Goal: Information Seeking & Learning: Learn about a topic

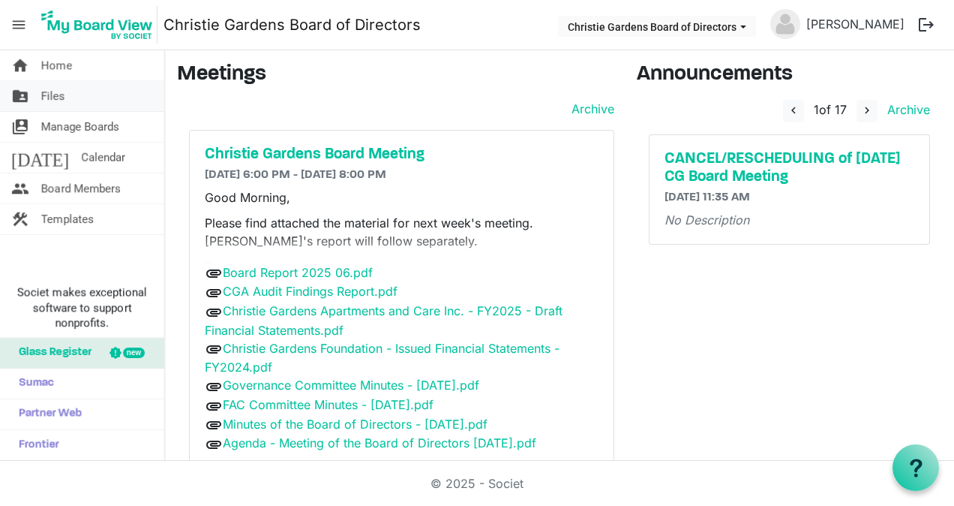
click at [56, 99] on span "Files" at bounding box center [53, 96] width 24 height 30
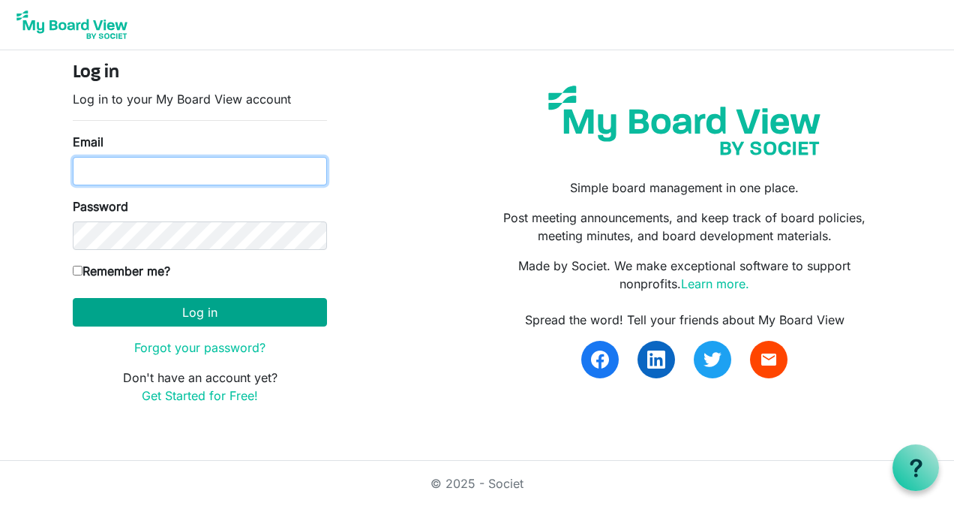
type input "[PERSON_NAME][EMAIL_ADDRESS][PERSON_NAME][PERSON_NAME][DOMAIN_NAME]"
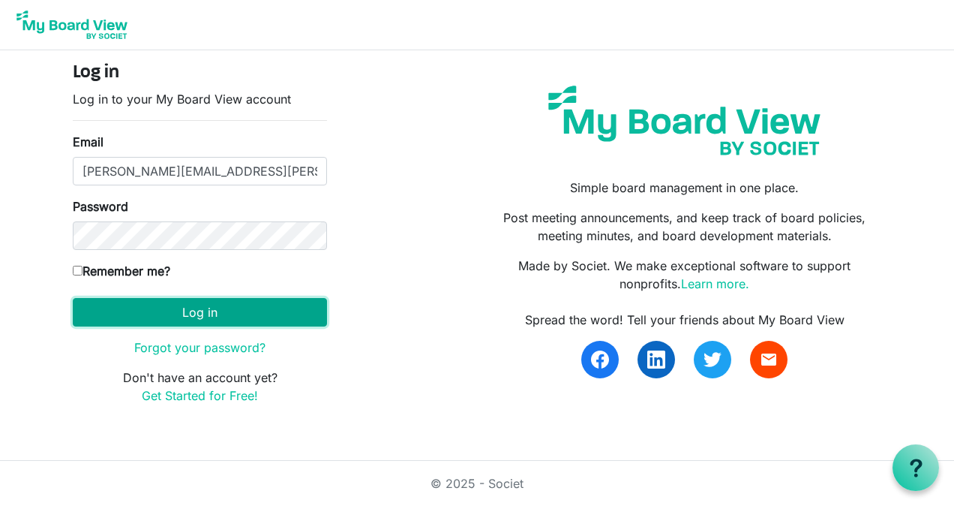
click at [205, 308] on button "Log in" at bounding box center [200, 312] width 254 height 29
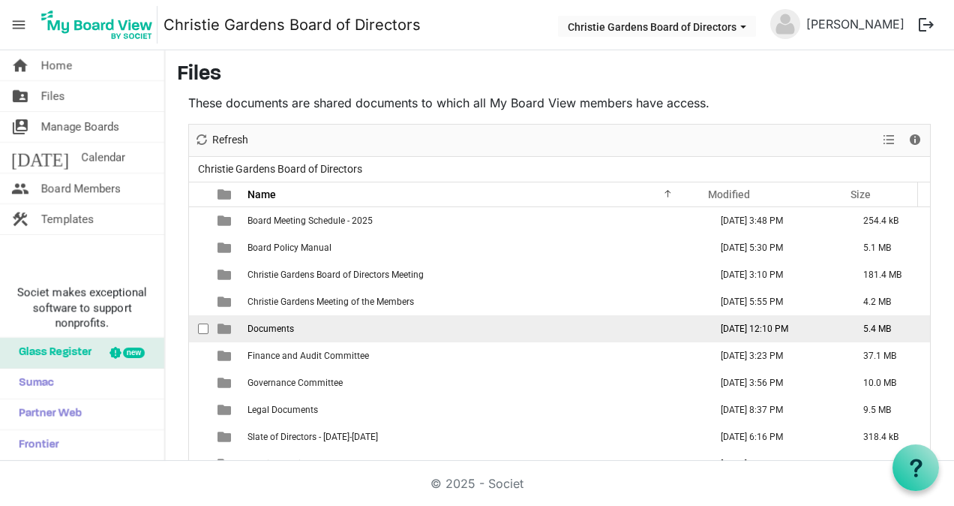
scroll to position [69, 0]
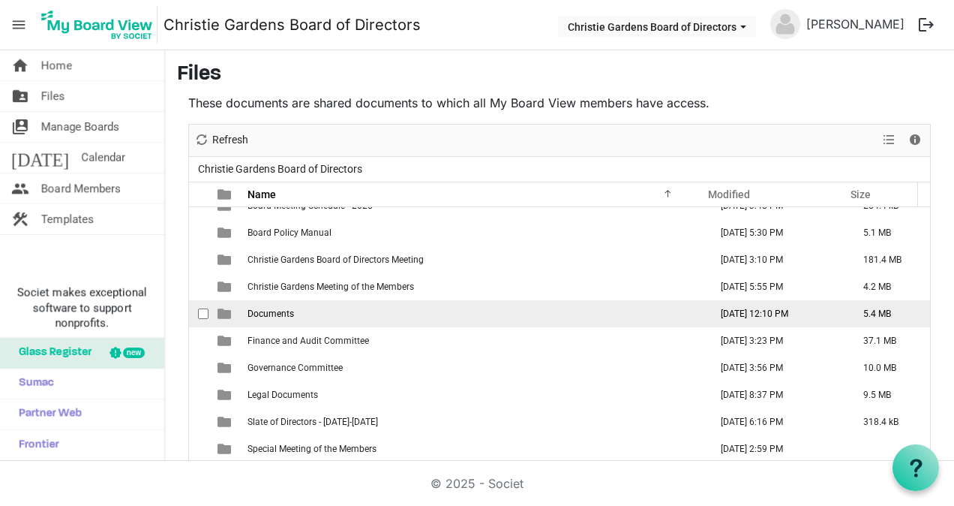
click at [272, 313] on span "Documents" at bounding box center [271, 313] width 47 height 11
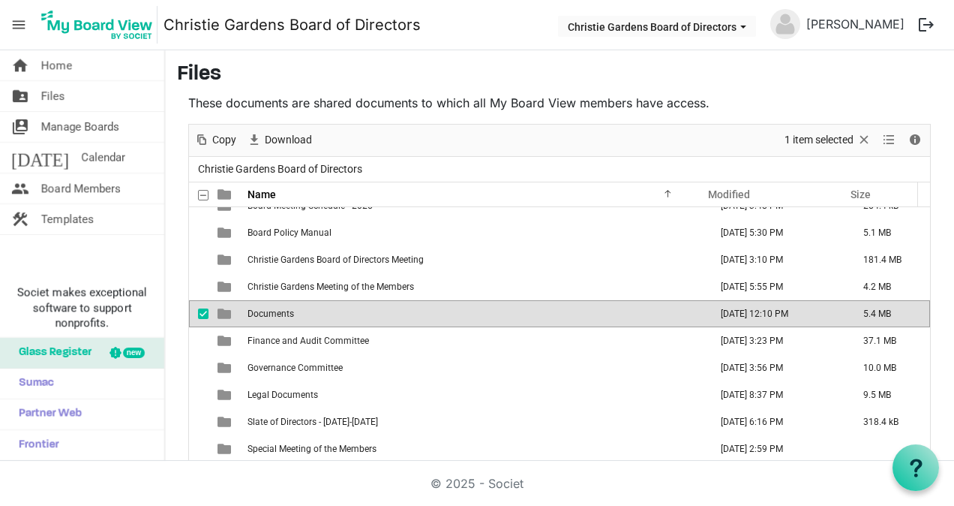
click at [272, 313] on span "Documents" at bounding box center [271, 313] width 47 height 11
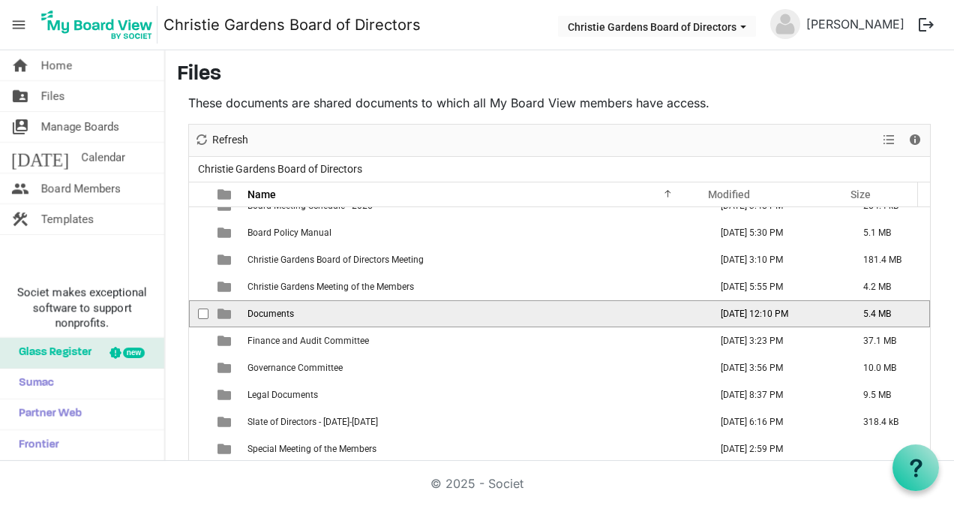
click at [272, 313] on span "Documents" at bounding box center [271, 313] width 47 height 11
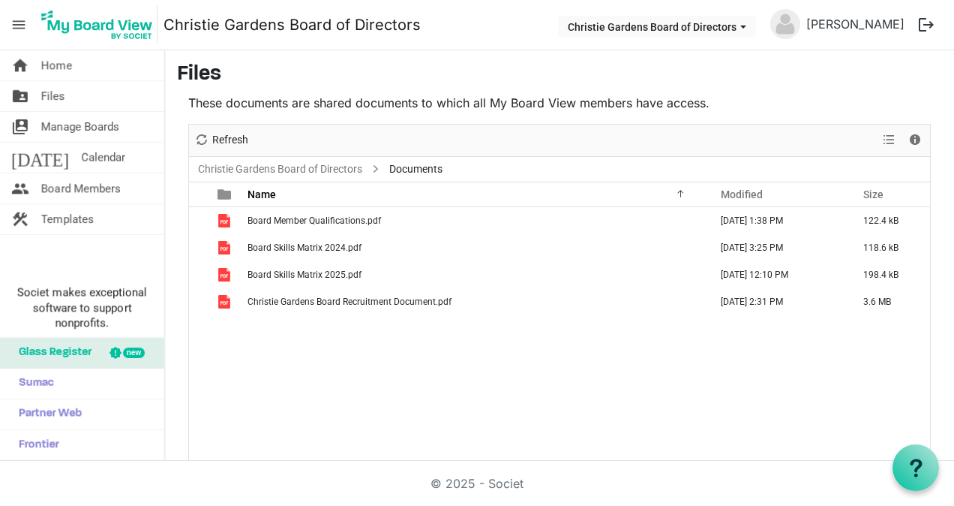
scroll to position [0, 0]
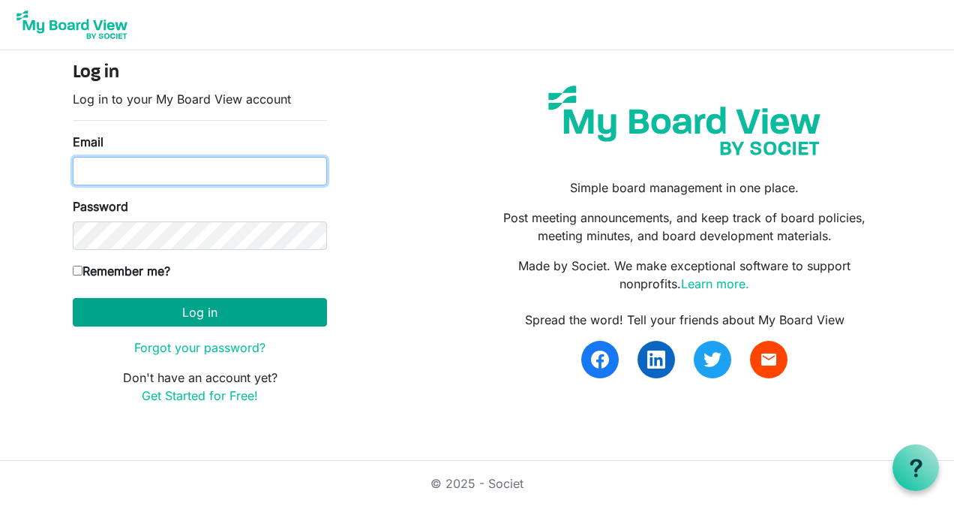
type input "claudia.lee.thompson@gmail.com"
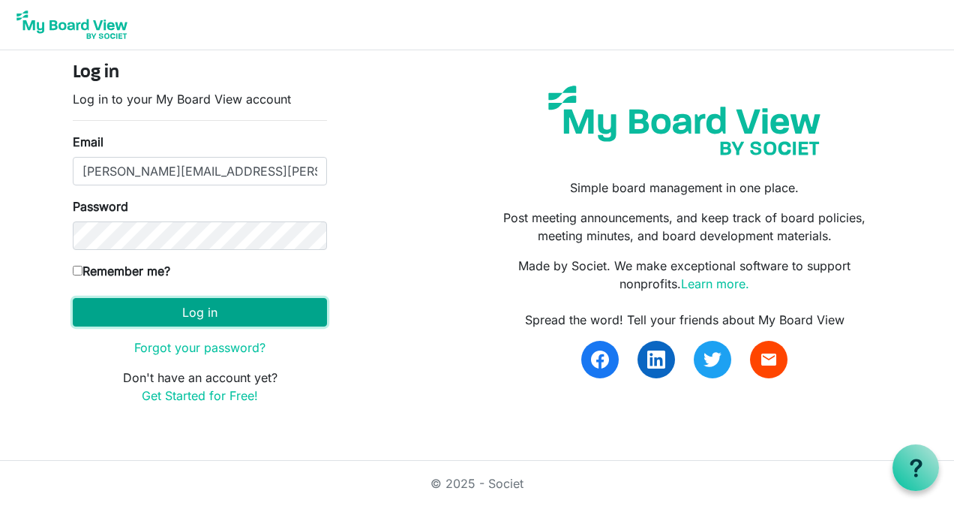
click at [192, 312] on button "Log in" at bounding box center [200, 312] width 254 height 29
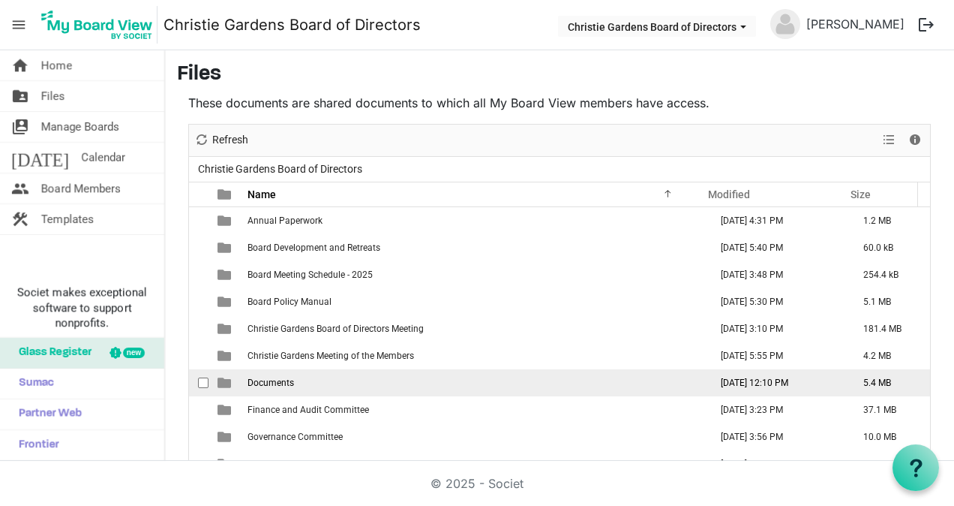
scroll to position [69, 0]
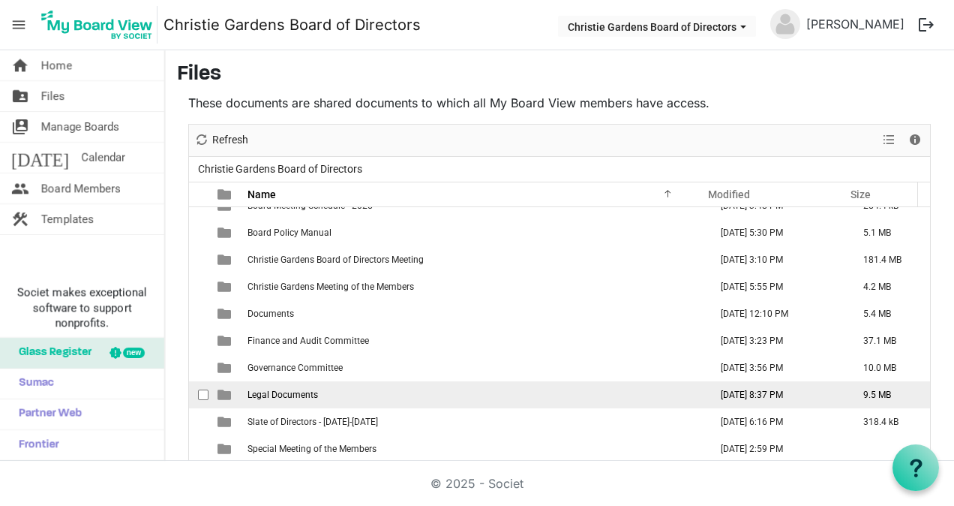
click at [288, 393] on span "Legal Documents" at bounding box center [283, 394] width 71 height 11
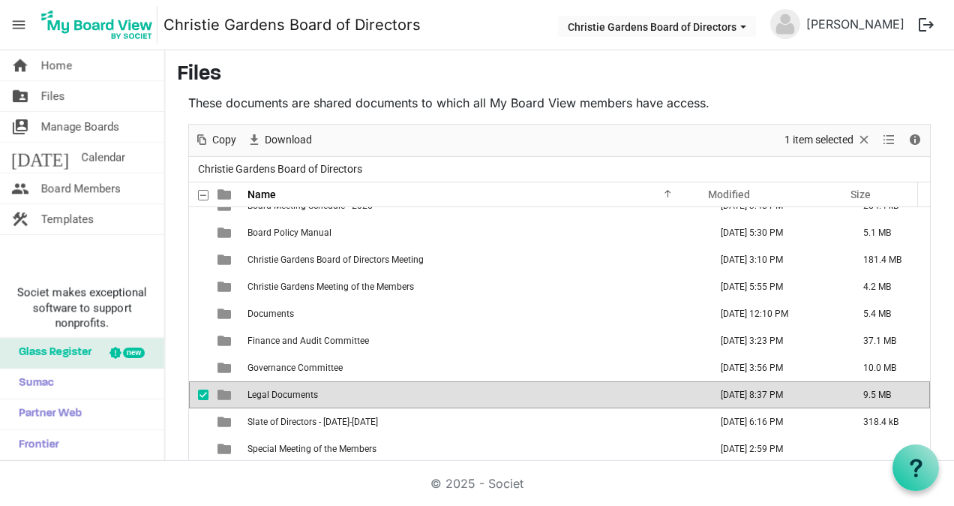
click at [288, 393] on span "Legal Documents" at bounding box center [283, 394] width 71 height 11
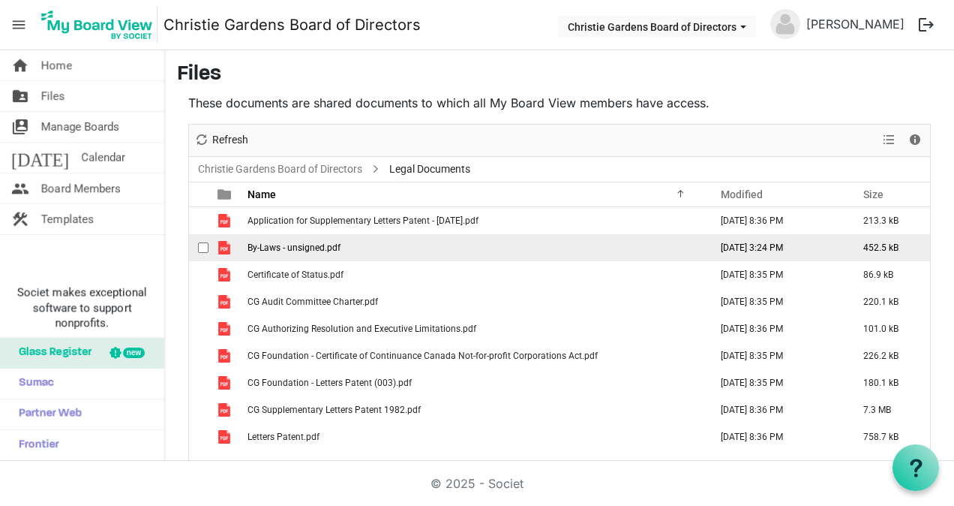
click at [320, 245] on span "By-Laws - unsigned.pdf" at bounding box center [294, 247] width 93 height 11
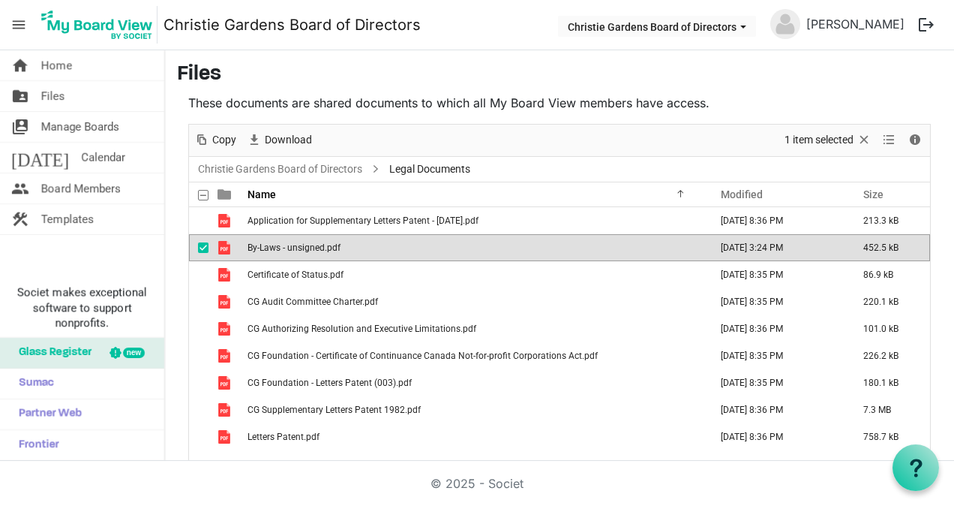
click at [320, 245] on span "By-Laws - unsigned.pdf" at bounding box center [294, 247] width 93 height 11
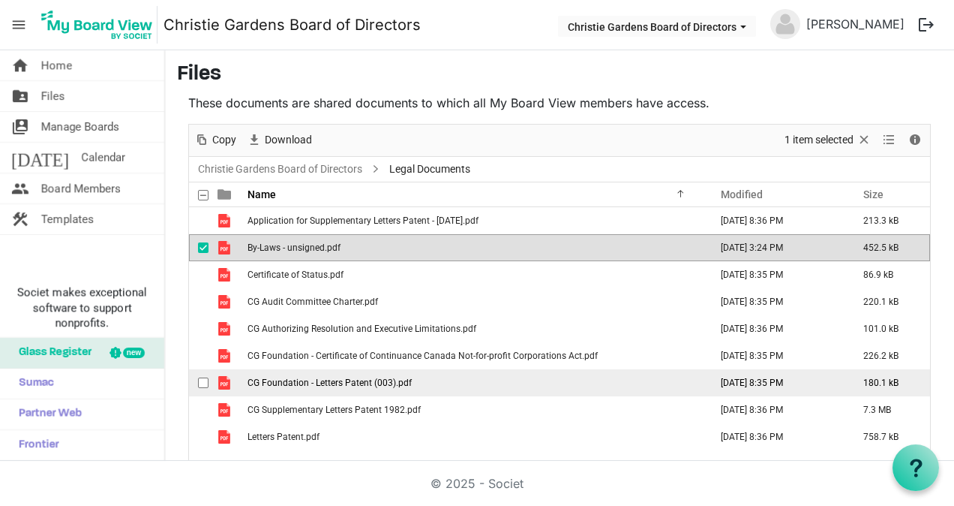
click at [360, 380] on span "CG Foundation - Letters Patent (003).pdf" at bounding box center [330, 382] width 164 height 11
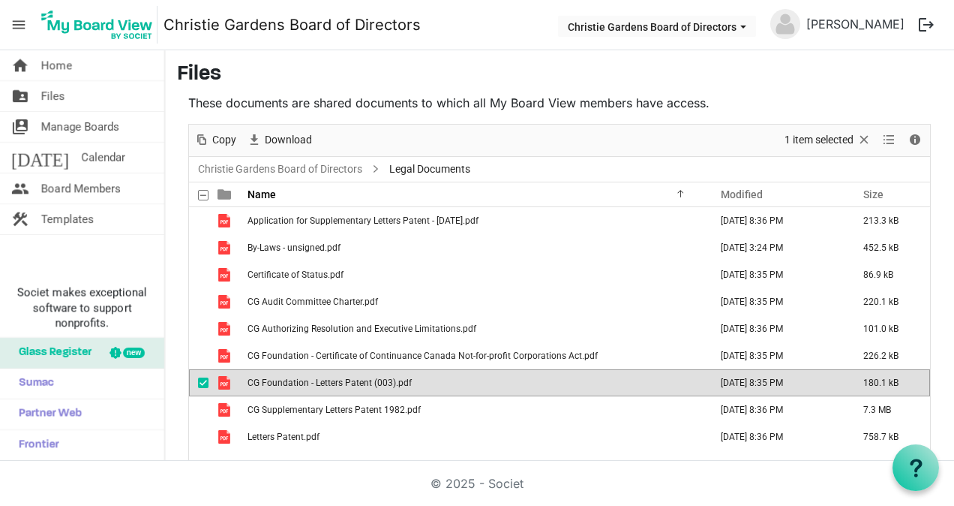
click at [360, 380] on span "CG Foundation - Letters Patent (003).pdf" at bounding box center [330, 382] width 164 height 11
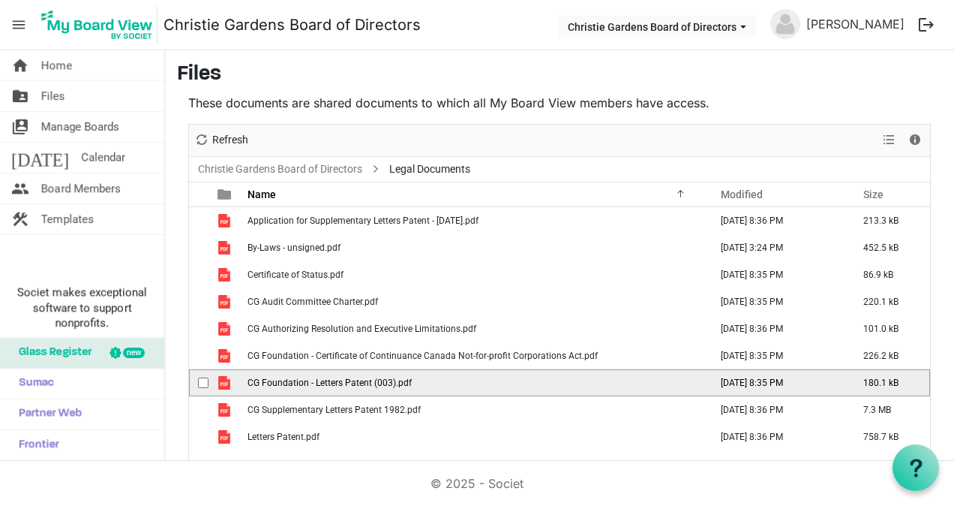
click at [360, 380] on span "CG Foundation - Letters Patent (003).pdf" at bounding box center [330, 382] width 164 height 11
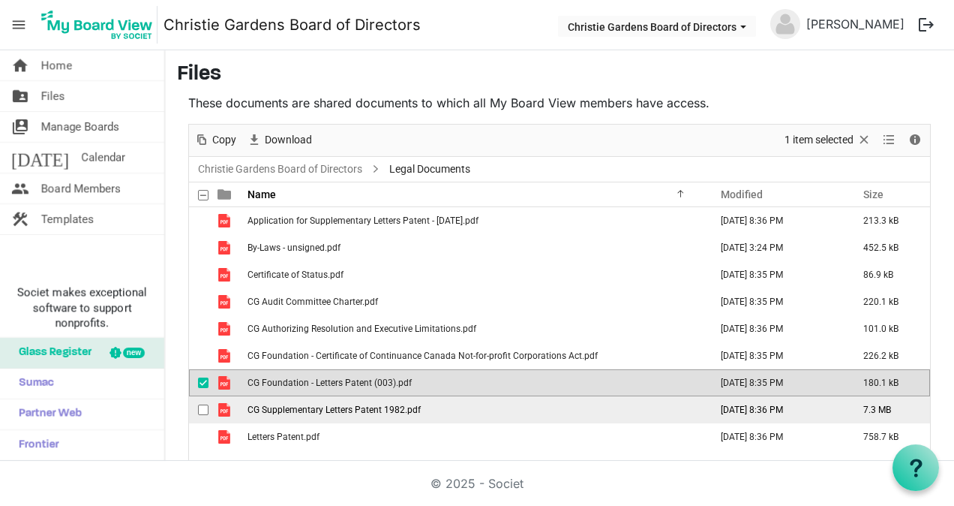
click at [281, 408] on span "CG Supplementary Letters Patent 1982.pdf" at bounding box center [334, 409] width 173 height 11
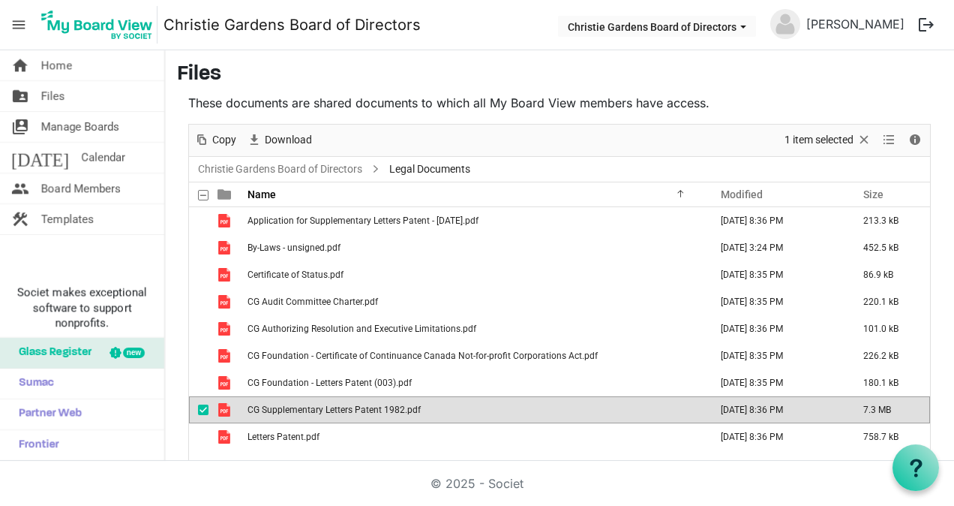
click at [281, 408] on span "CG Supplementary Letters Patent 1982.pdf" at bounding box center [334, 409] width 173 height 11
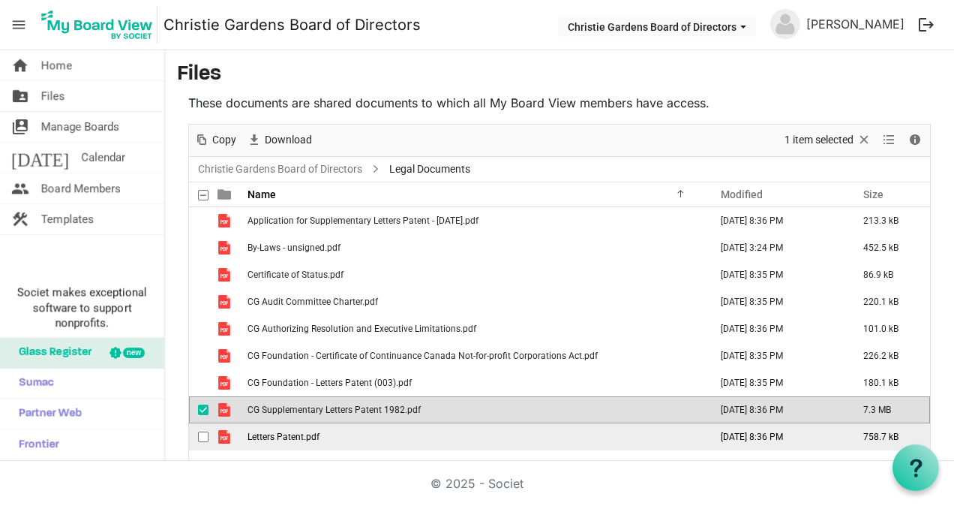
click at [286, 431] on span "Letters Patent.pdf" at bounding box center [284, 436] width 72 height 11
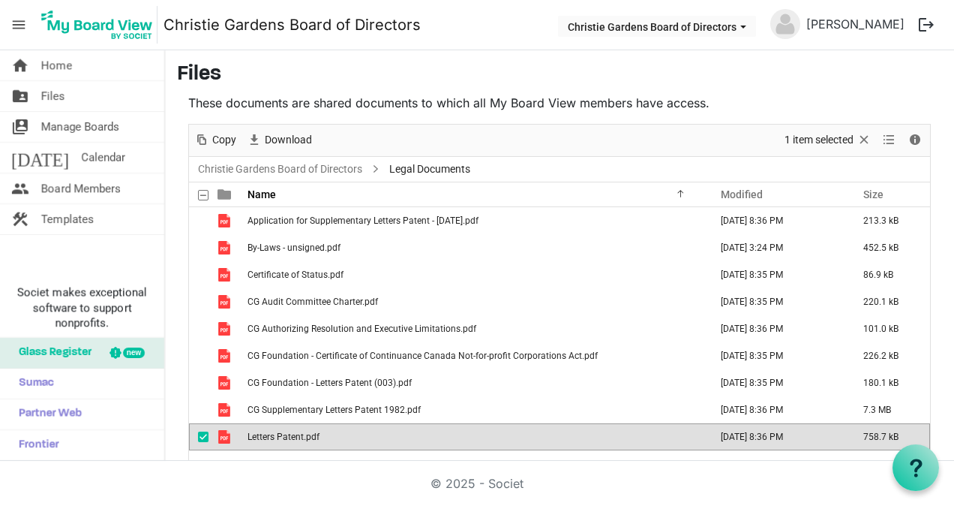
click at [286, 431] on span "Letters Patent.pdf" at bounding box center [284, 436] width 72 height 11
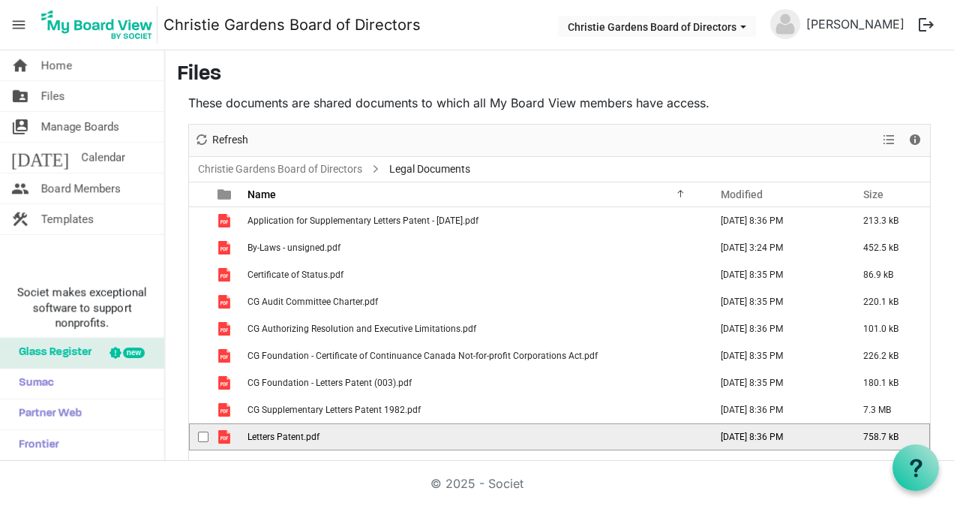
click at [286, 431] on span "Letters Patent.pdf" at bounding box center [284, 436] width 72 height 11
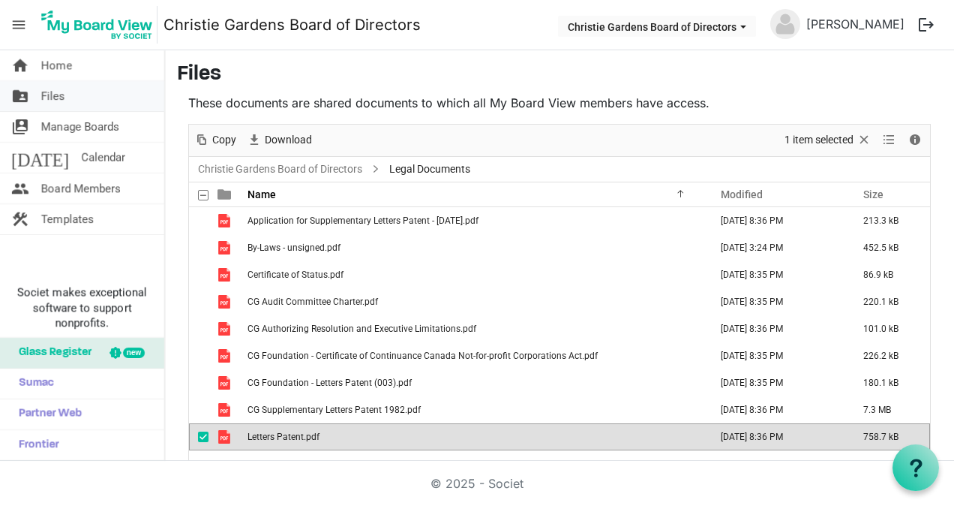
click at [51, 98] on span "Files" at bounding box center [53, 96] width 24 height 30
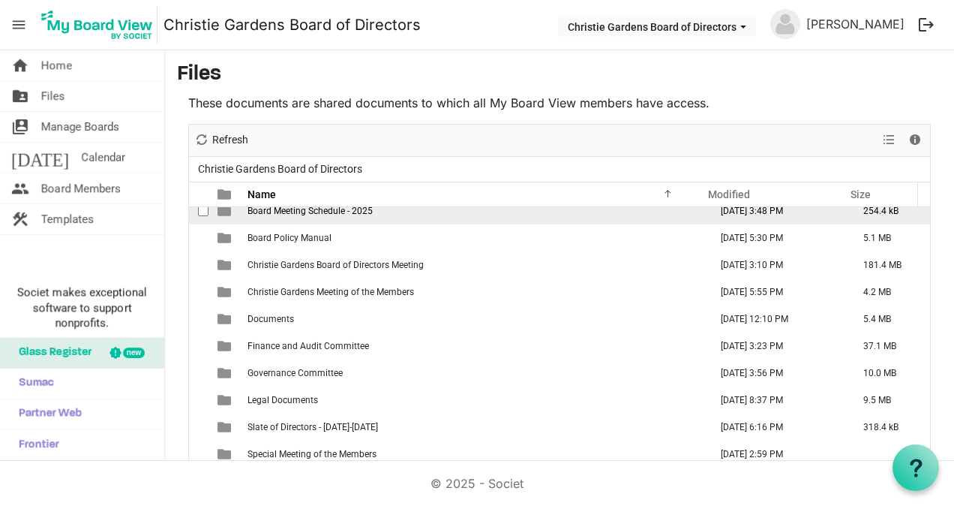
scroll to position [69, 0]
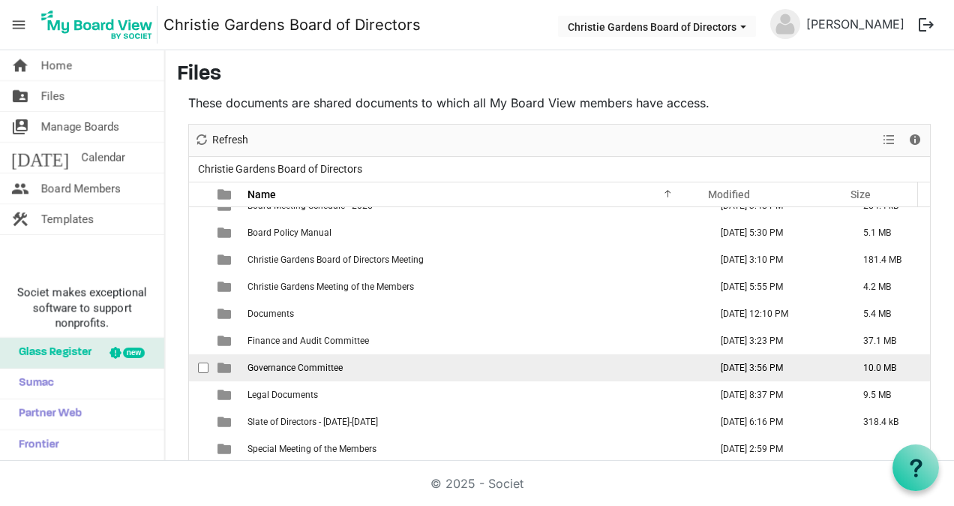
click at [302, 369] on span "Governance Committee" at bounding box center [295, 367] width 95 height 11
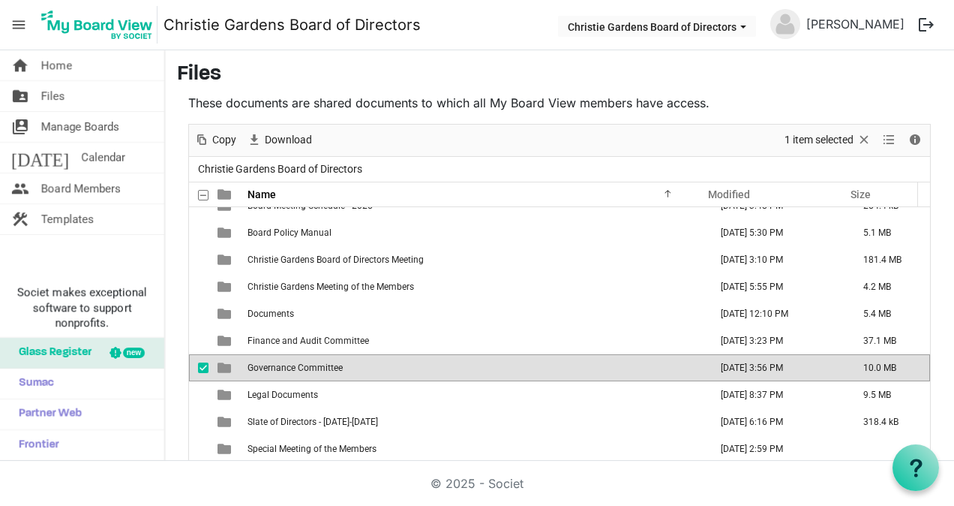
click at [302, 369] on span "Governance Committee" at bounding box center [295, 367] width 95 height 11
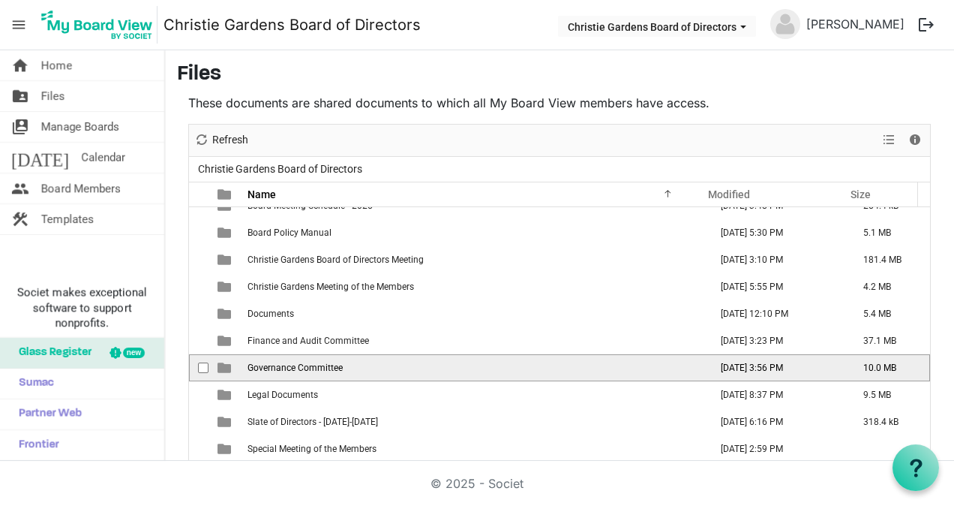
click at [302, 369] on span "Governance Committee" at bounding box center [295, 367] width 95 height 11
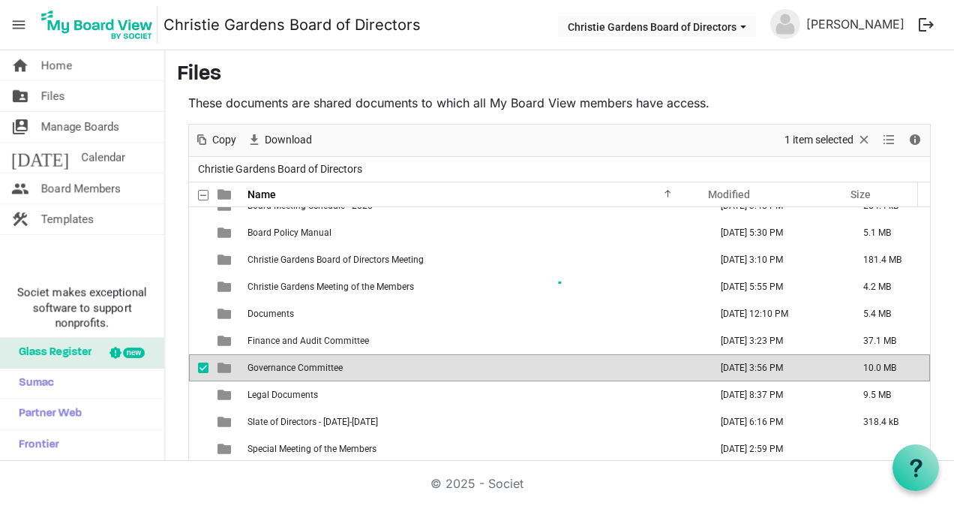
scroll to position [0, 0]
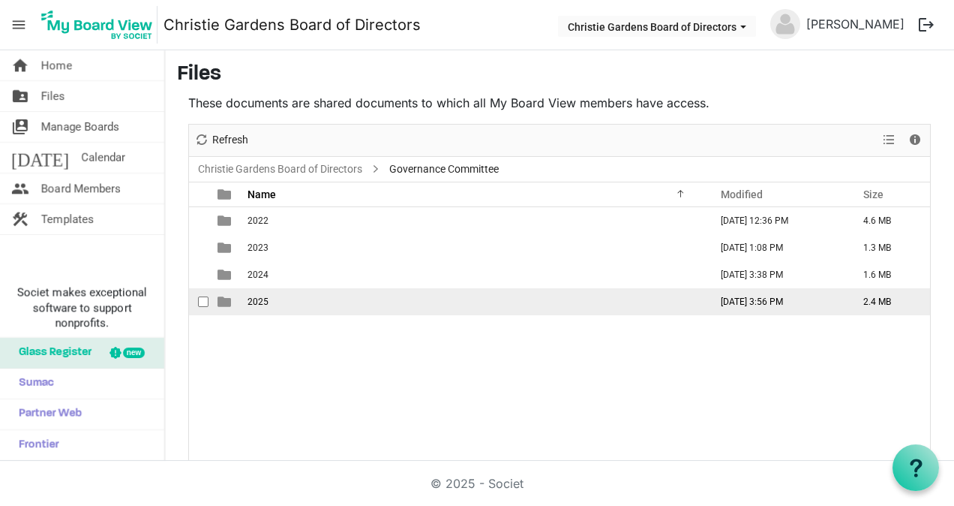
click at [285, 299] on td "2025" at bounding box center [474, 301] width 462 height 27
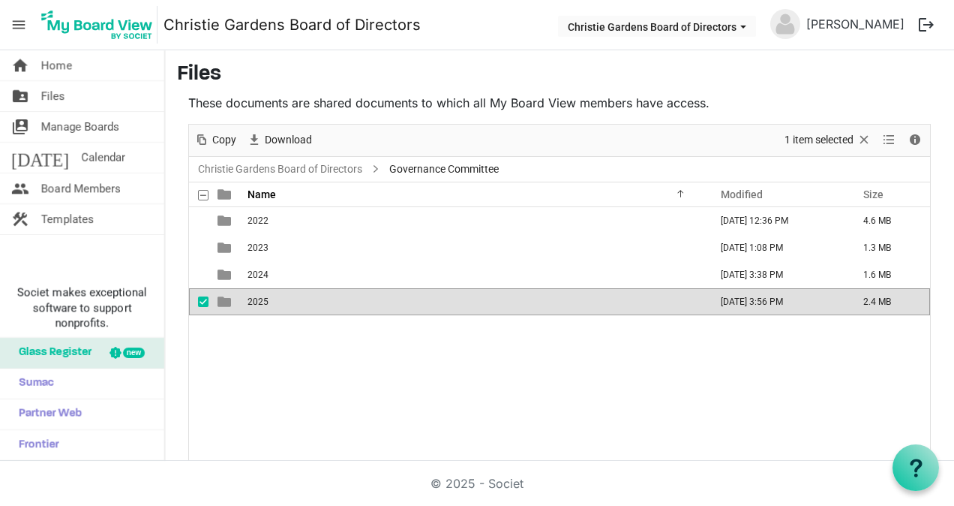
click at [285, 299] on td "2025" at bounding box center [474, 301] width 462 height 27
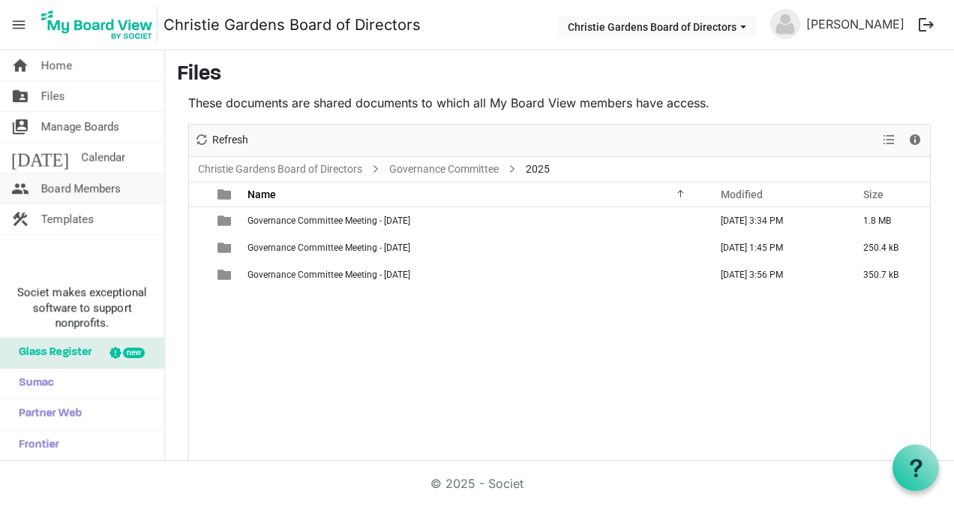
click at [57, 188] on span "Board Members" at bounding box center [81, 188] width 80 height 30
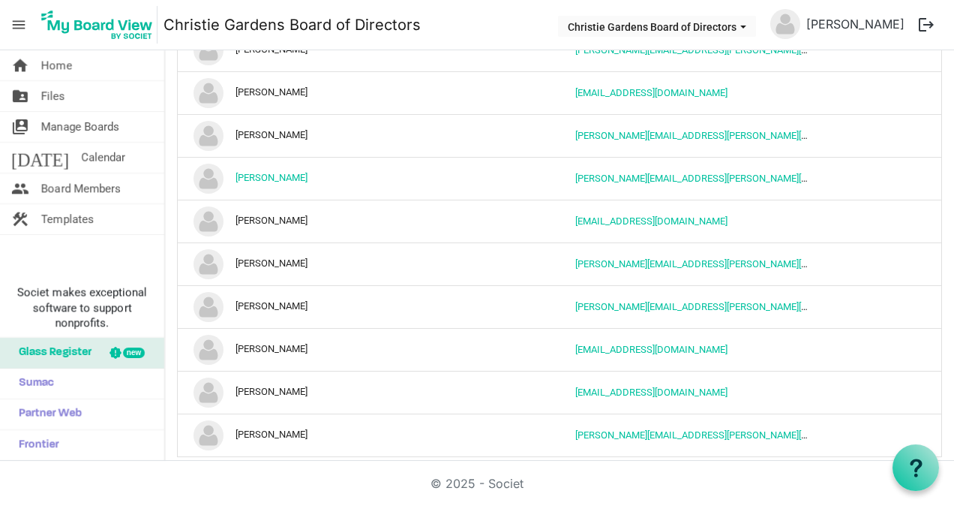
scroll to position [122, 0]
